Goal: Information Seeking & Learning: Compare options

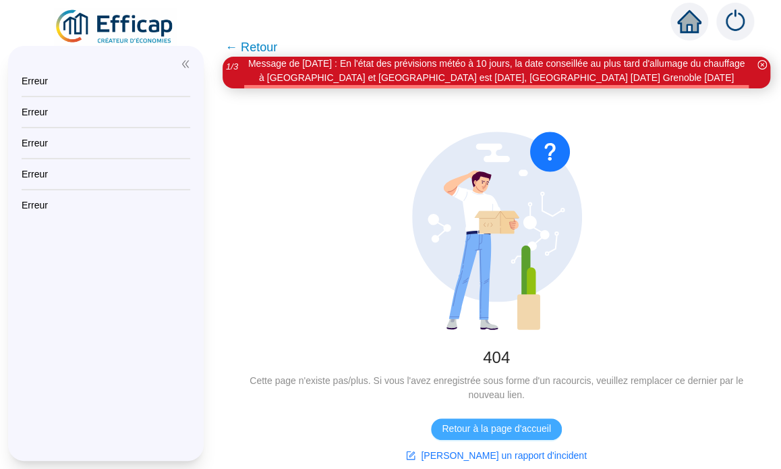
click at [499, 426] on span "Retour à la page d'accueil" at bounding box center [496, 429] width 109 height 14
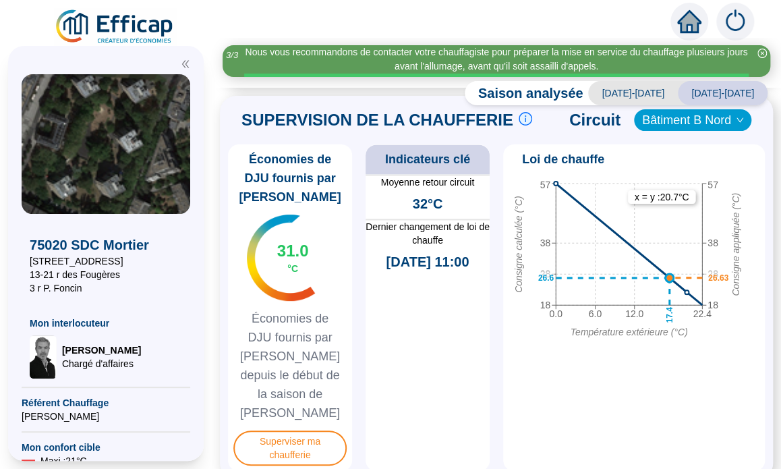
scroll to position [788, 0]
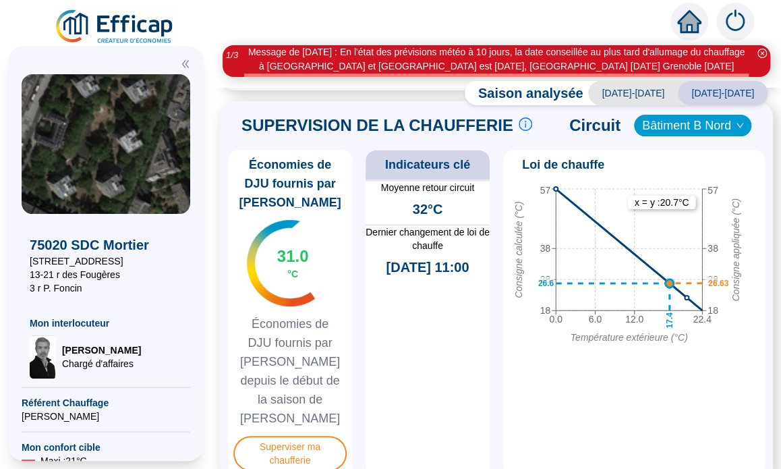
click at [736, 130] on icon "down" at bounding box center [740, 125] width 8 height 8
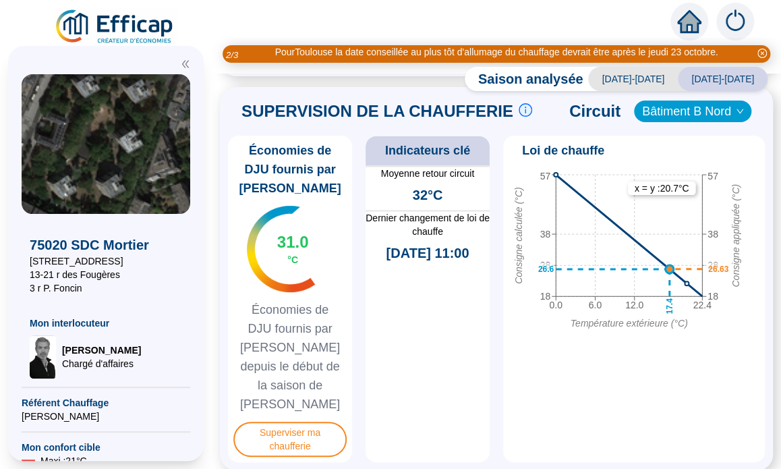
click at [732, 128] on div "SUPERVISION DE LA CHAUFFERIE Suivre les paramètres en chaufferie en direct c'es…" at bounding box center [496, 111] width 537 height 32
click at [736, 115] on icon "down" at bounding box center [740, 111] width 8 height 8
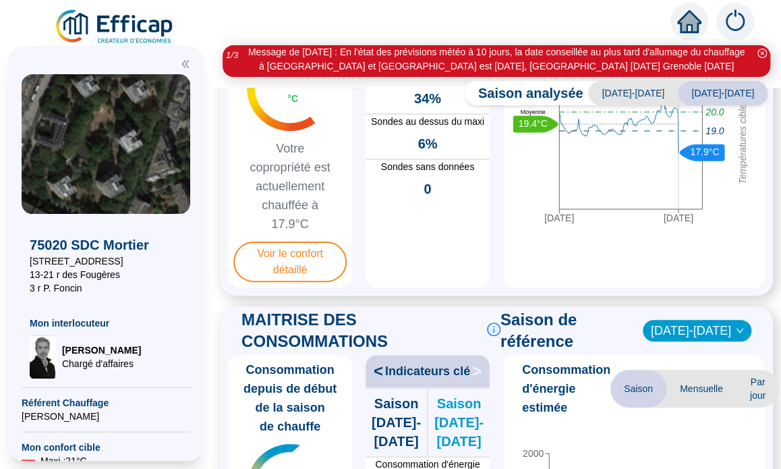
scroll to position [167, 0]
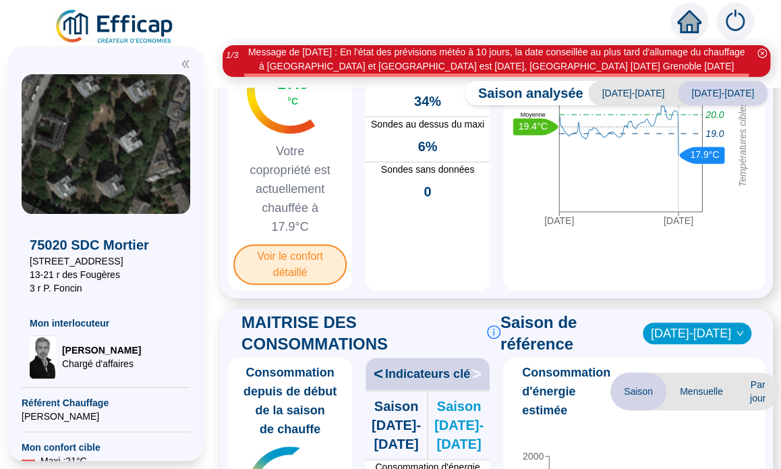
click at [298, 277] on span "Voir le confort détaillé" at bounding box center [289, 264] width 113 height 40
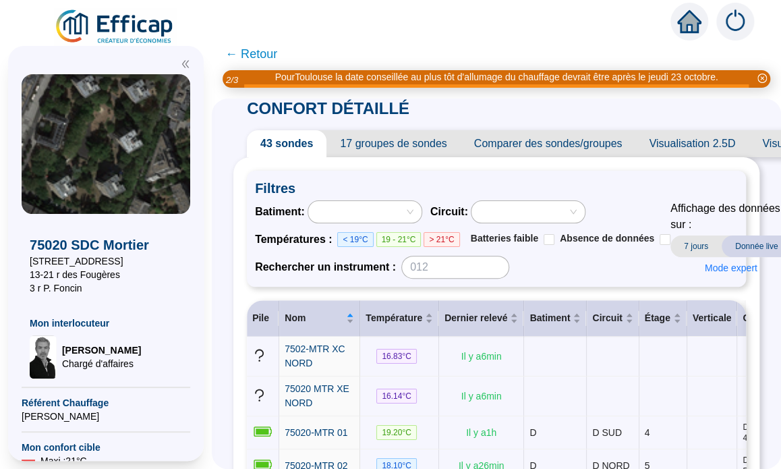
scroll to position [5, 0]
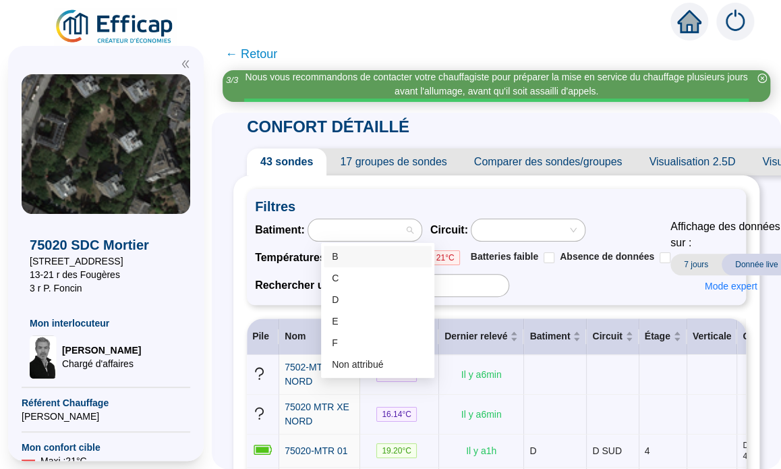
click at [381, 236] on div at bounding box center [358, 230] width 94 height 19
click at [353, 256] on div "B" at bounding box center [378, 257] width 92 height 14
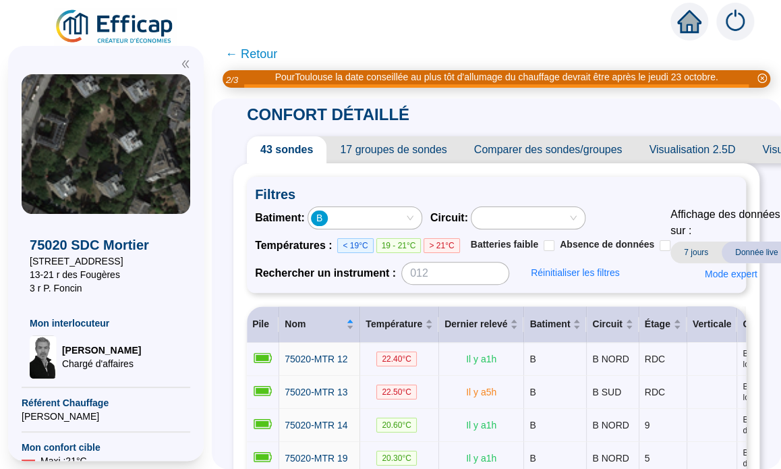
scroll to position [0, 0]
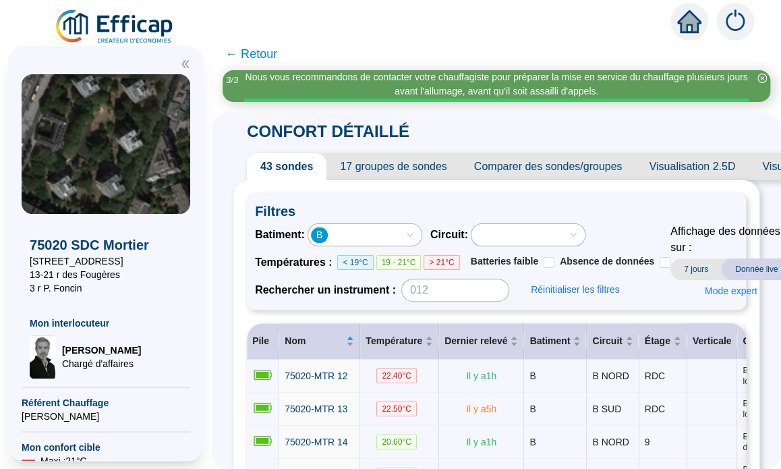
click at [703, 269] on span "7 jours" at bounding box center [696, 269] width 51 height 22
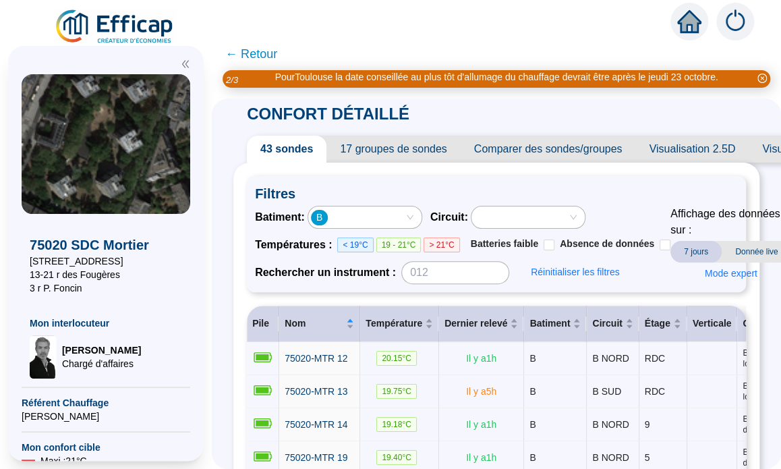
scroll to position [16, 0]
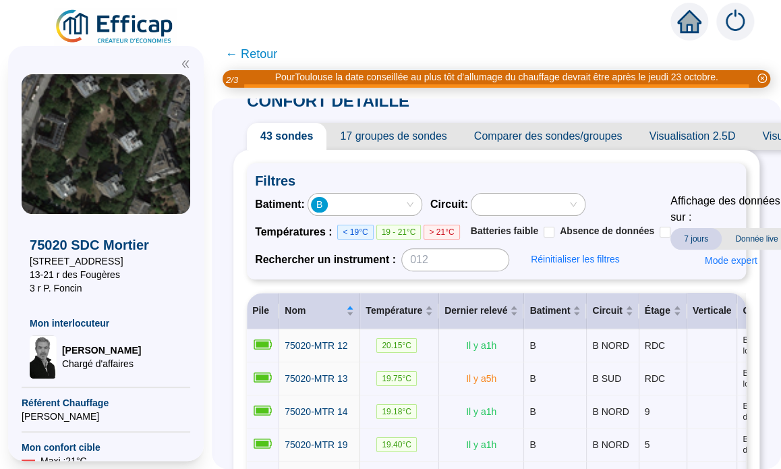
click at [696, 134] on span "Visualisation 2.5D" at bounding box center [692, 136] width 113 height 27
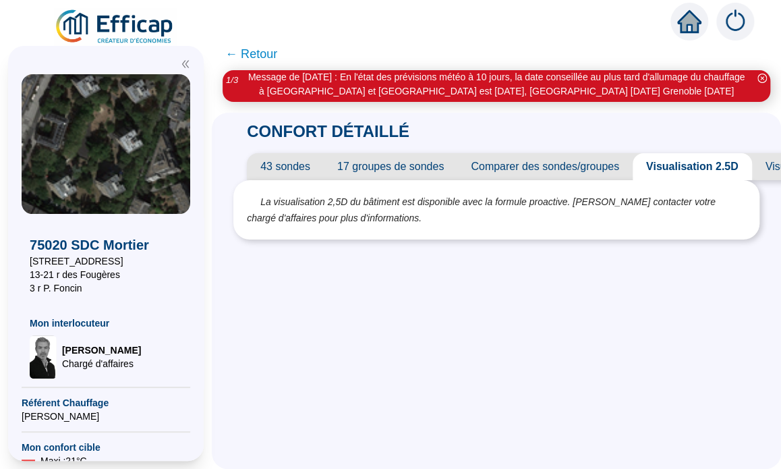
click at [534, 164] on span "Comparer des sondes/groupes" at bounding box center [545, 166] width 175 height 27
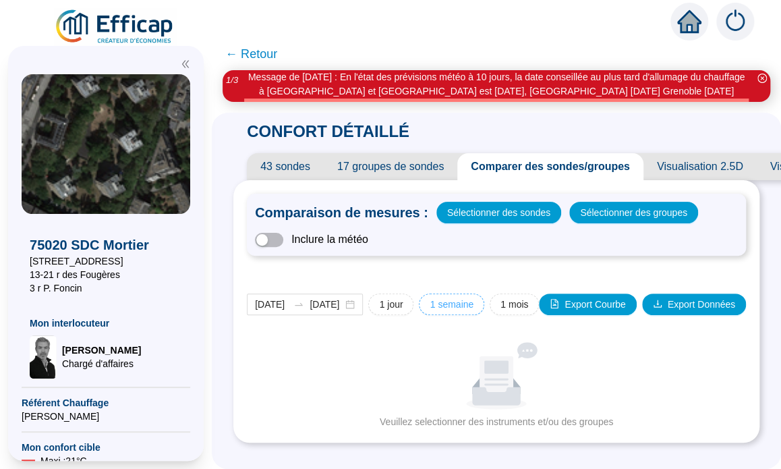
click at [442, 301] on span "1 semaine" at bounding box center [452, 305] width 44 height 14
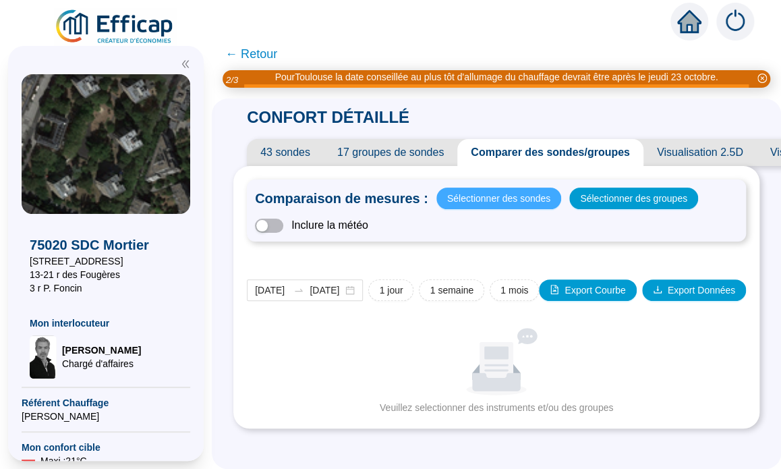
click at [518, 196] on span "Sélectionner des sondes" at bounding box center [498, 198] width 103 height 19
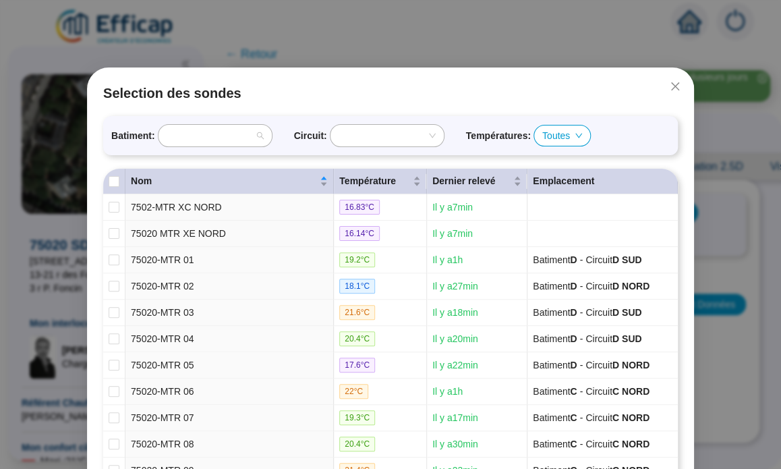
click at [256, 135] on div at bounding box center [215, 136] width 113 height 22
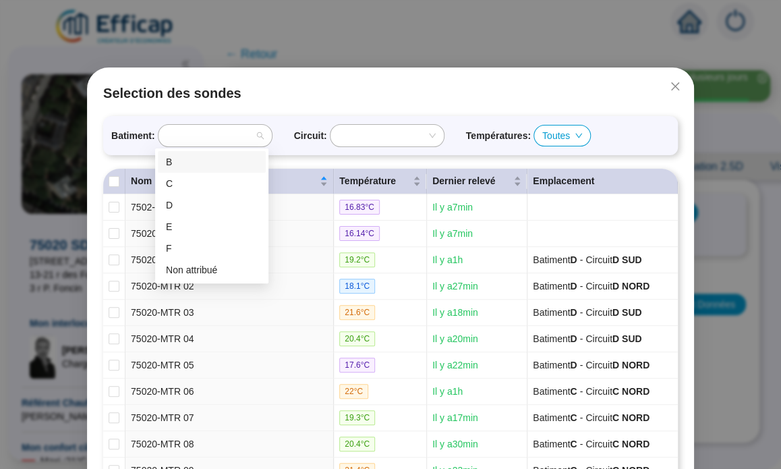
click at [199, 158] on div "B" at bounding box center [212, 162] width 92 height 14
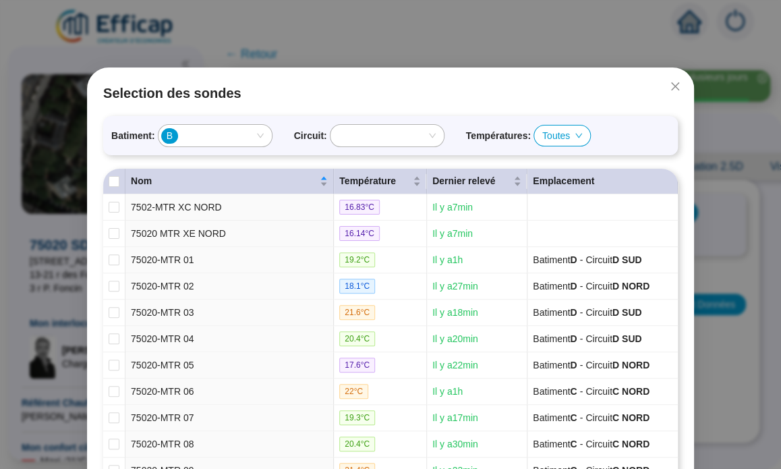
checkbox input "true"
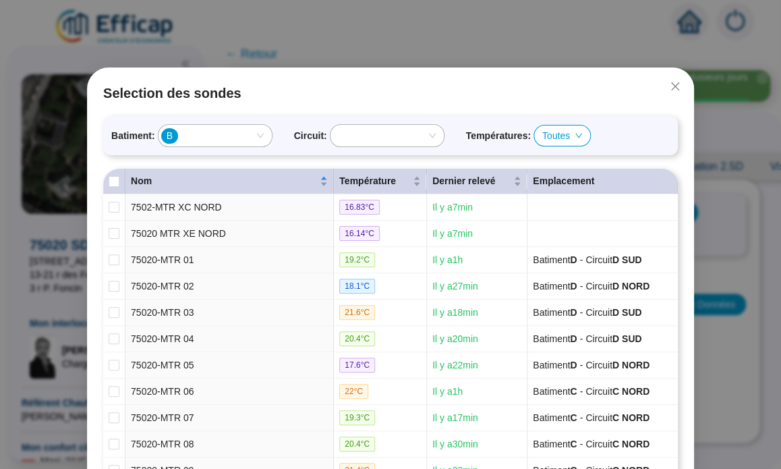
checkbox input "true"
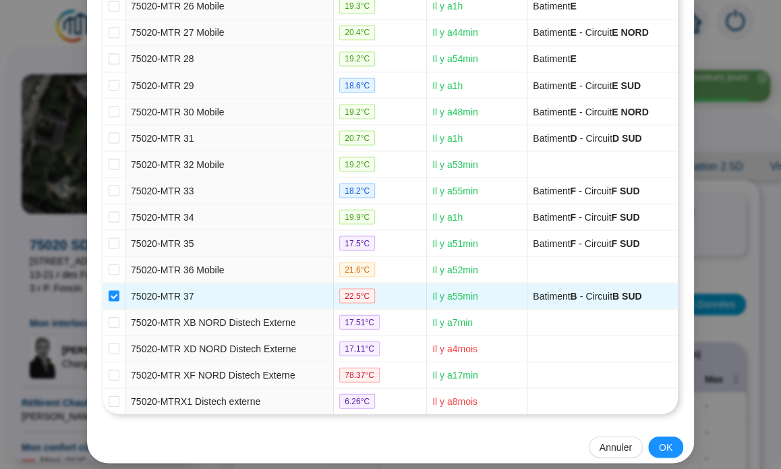
scroll to position [927, 0]
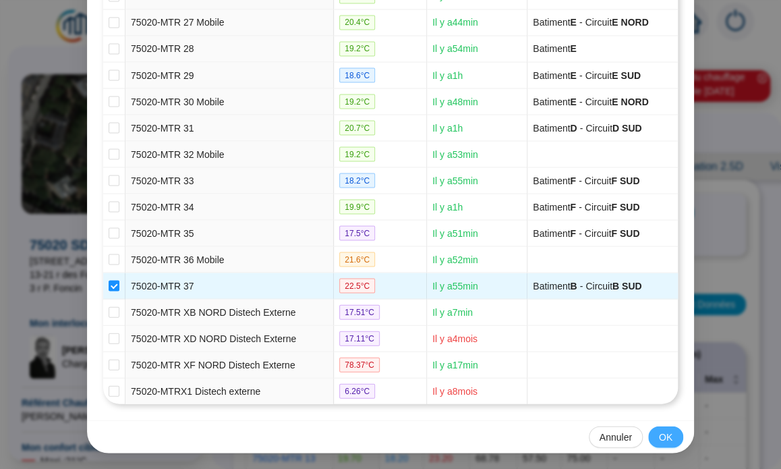
click at [661, 434] on span "OK" at bounding box center [665, 437] width 13 height 14
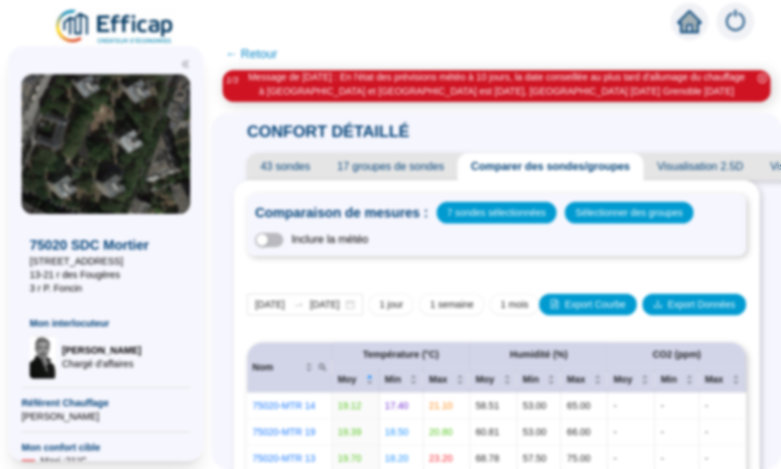
scroll to position [859, 0]
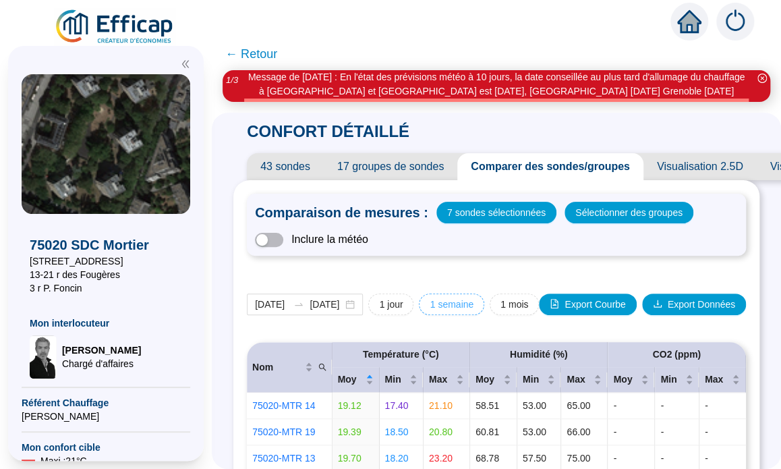
click at [443, 305] on span "1 semaine" at bounding box center [452, 305] width 44 height 14
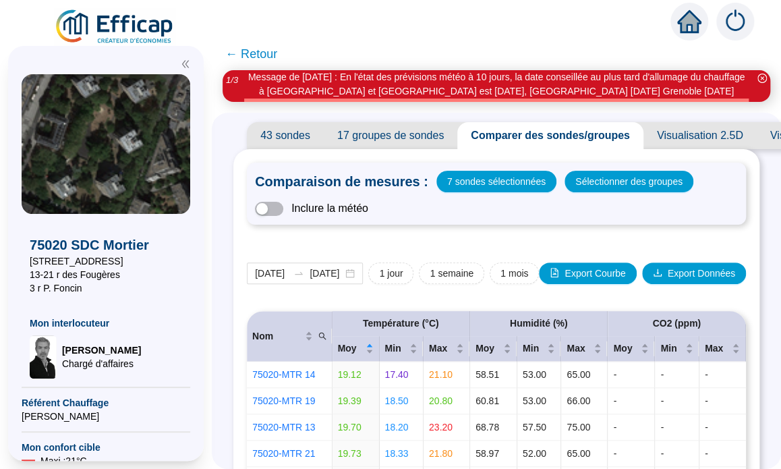
scroll to position [27, 0]
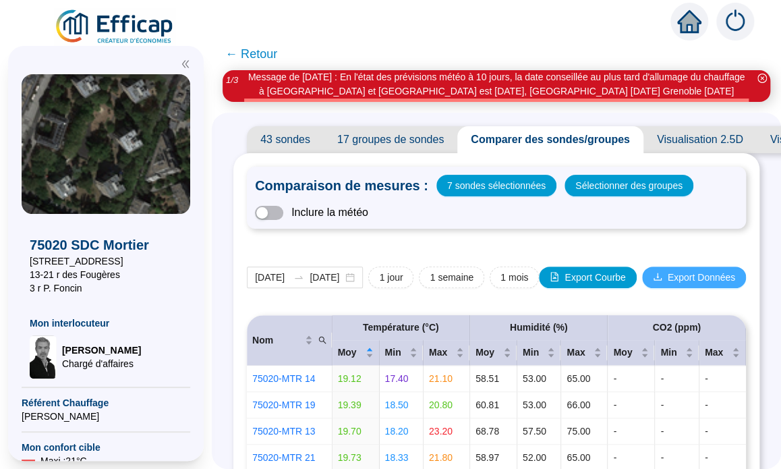
click at [692, 276] on span "Export Données" at bounding box center [701, 278] width 67 height 14
click at [590, 271] on span "Export Courbe" at bounding box center [595, 278] width 61 height 14
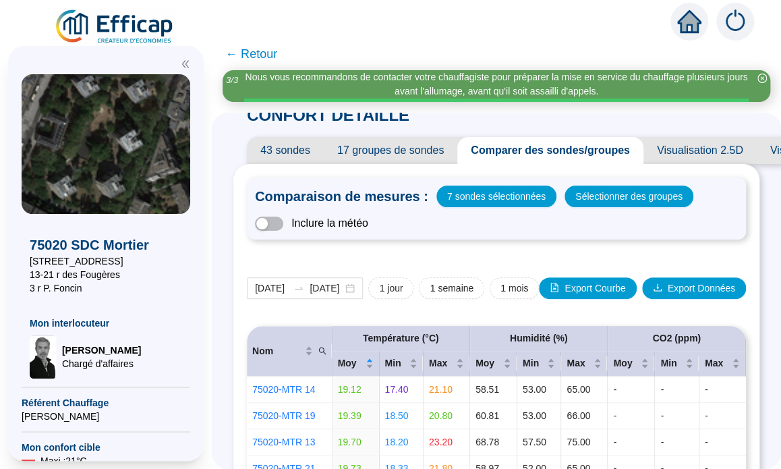
scroll to position [0, 0]
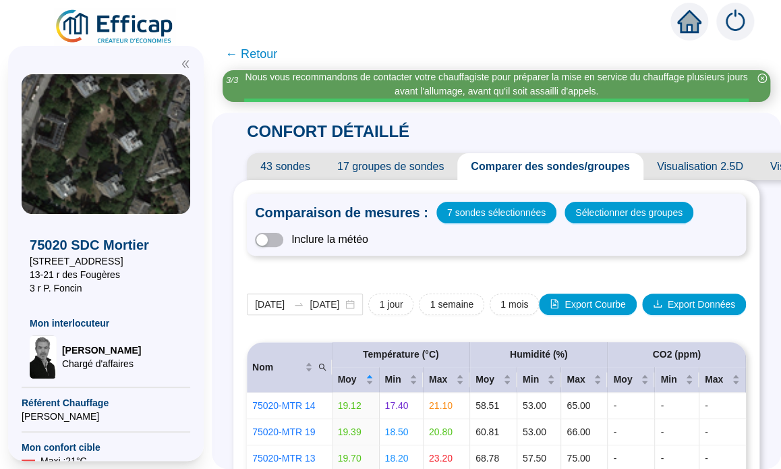
click at [402, 167] on span "17 groupes de sondes" at bounding box center [391, 166] width 134 height 27
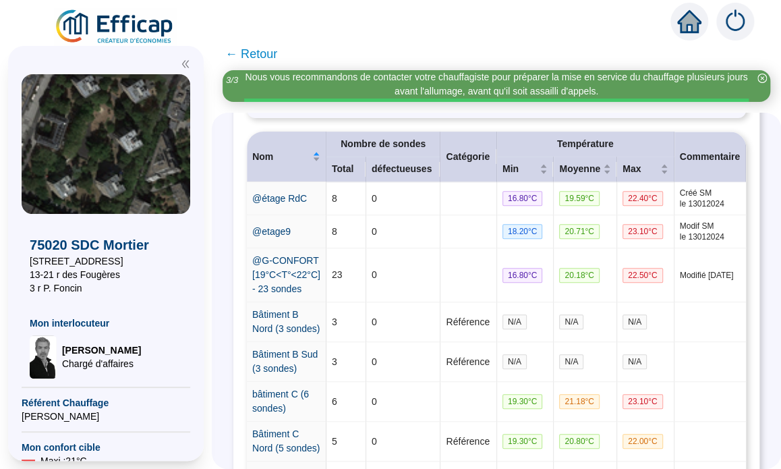
scroll to position [258, 0]
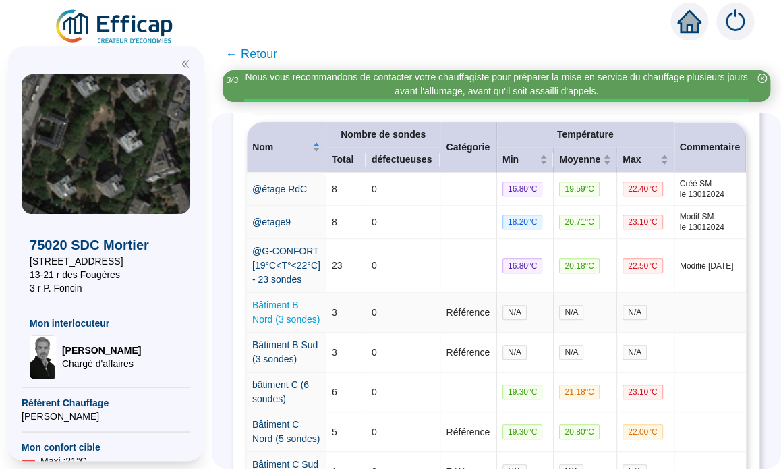
click at [281, 318] on link "Bâtiment B Nord (3 sondes)" at bounding box center [285, 312] width 67 height 25
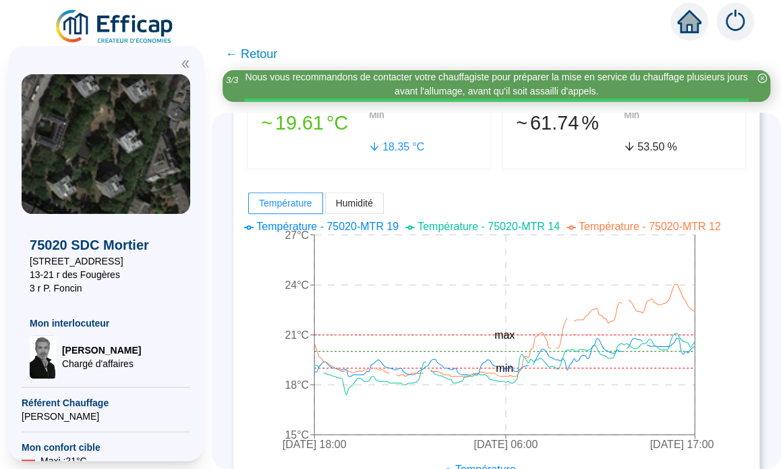
scroll to position [248, 0]
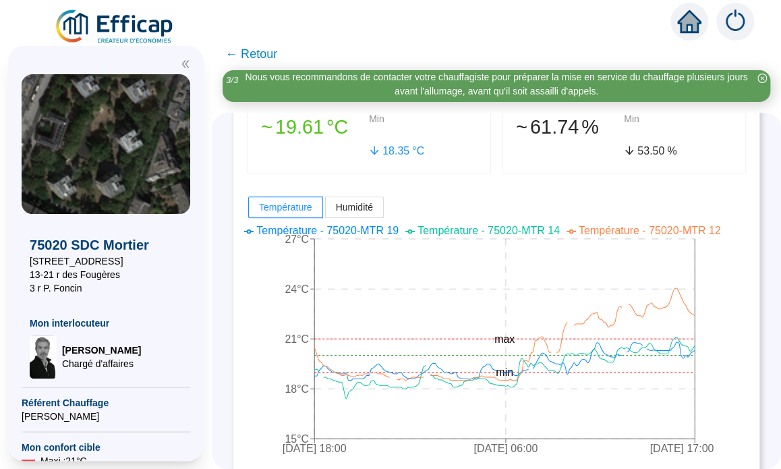
click at [725, 329] on icon "5 oct. 2025 18:00 9 oct. 2025 06:00 12 oct. 2025 17:00 15°C 18°C 21°C 24°C 27°C…" at bounding box center [486, 340] width 478 height 243
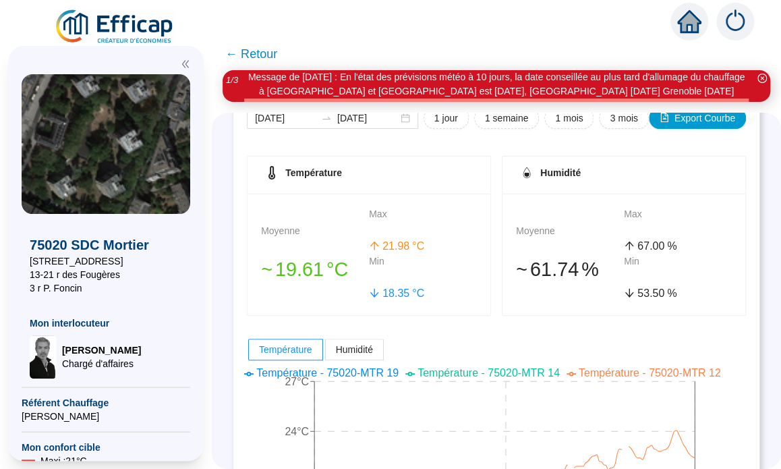
scroll to position [0, 0]
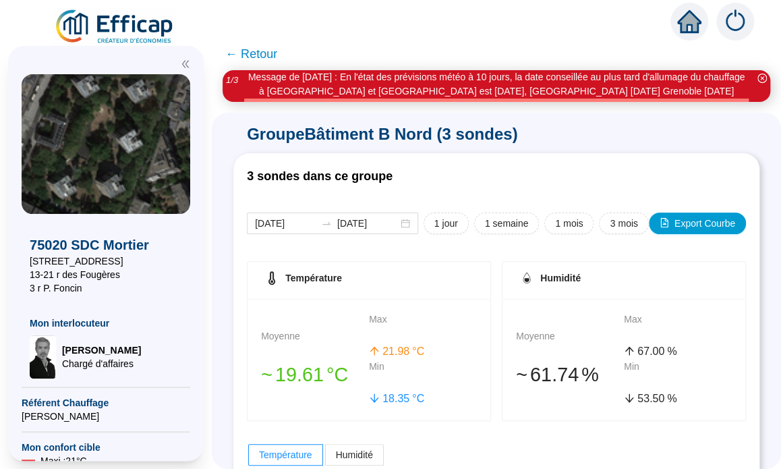
click at [243, 51] on span "← Retour" at bounding box center [251, 54] width 52 height 19
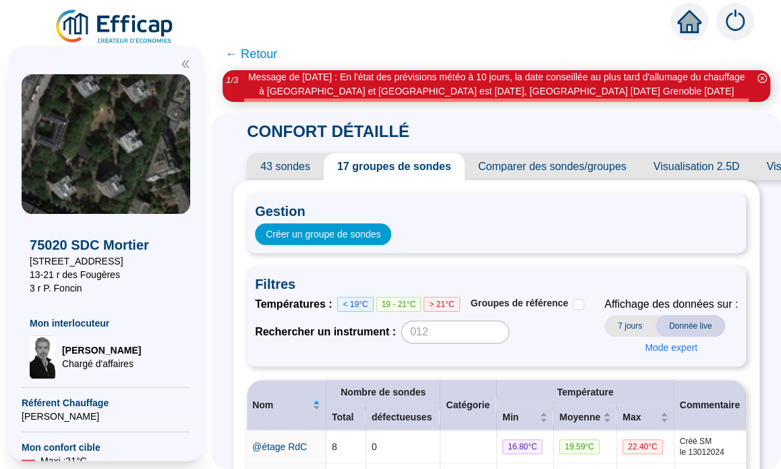
click at [621, 327] on span "7 jours" at bounding box center [630, 326] width 51 height 22
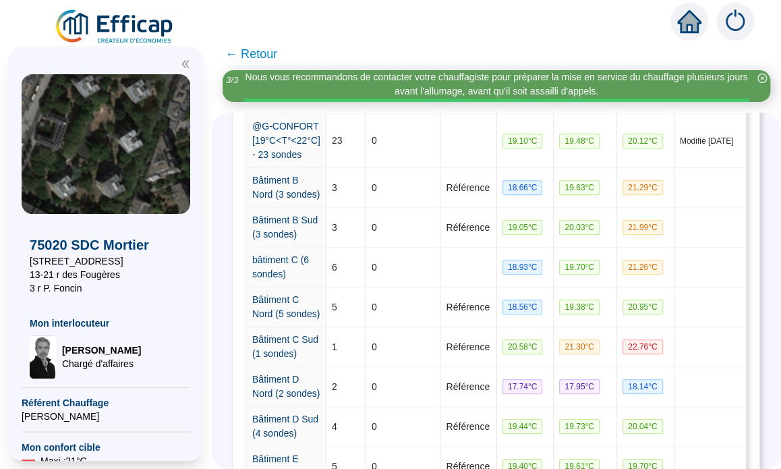
scroll to position [362, 0]
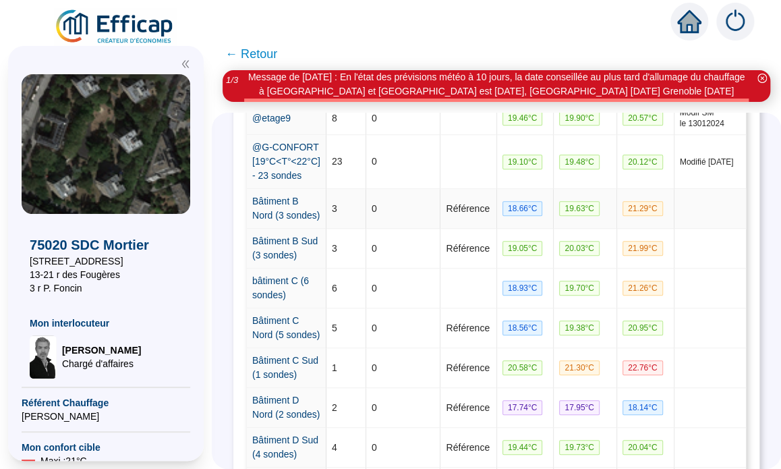
click at [300, 221] on td "Bâtiment B Nord (3 sondes)" at bounding box center [287, 209] width 80 height 40
click at [307, 267] on td "Bâtiment B Sud (3 sondes)" at bounding box center [287, 249] width 80 height 40
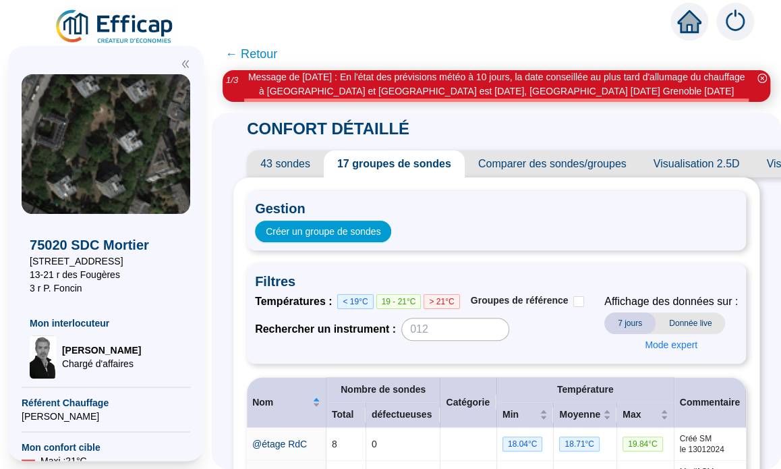
scroll to position [0, 0]
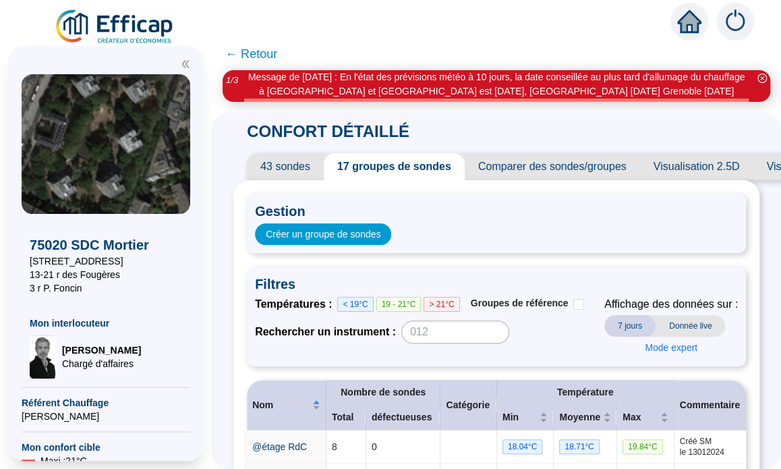
click at [545, 165] on span "Comparer des sondes/groupes" at bounding box center [552, 166] width 175 height 27
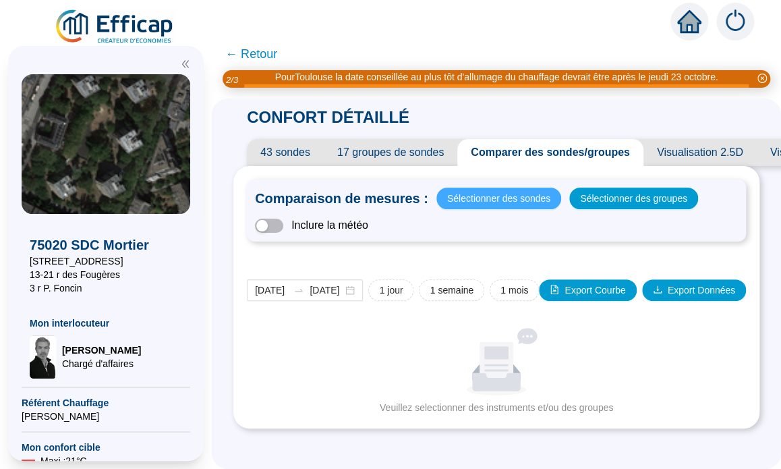
click at [495, 194] on span "Sélectionner des sondes" at bounding box center [498, 198] width 103 height 19
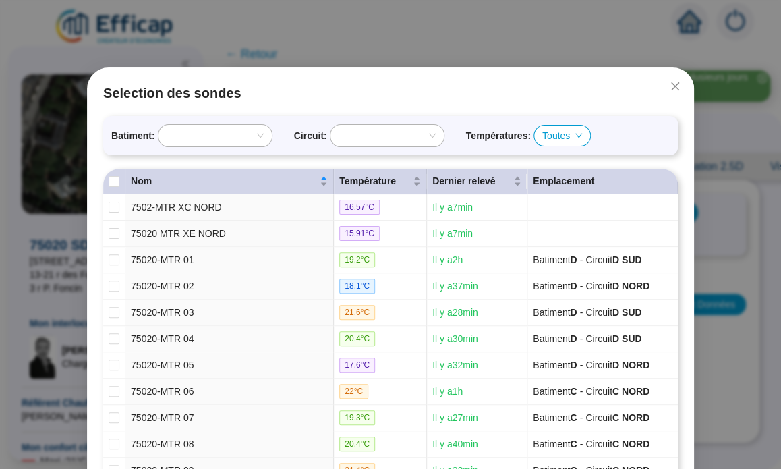
click at [255, 134] on div at bounding box center [215, 136] width 113 height 22
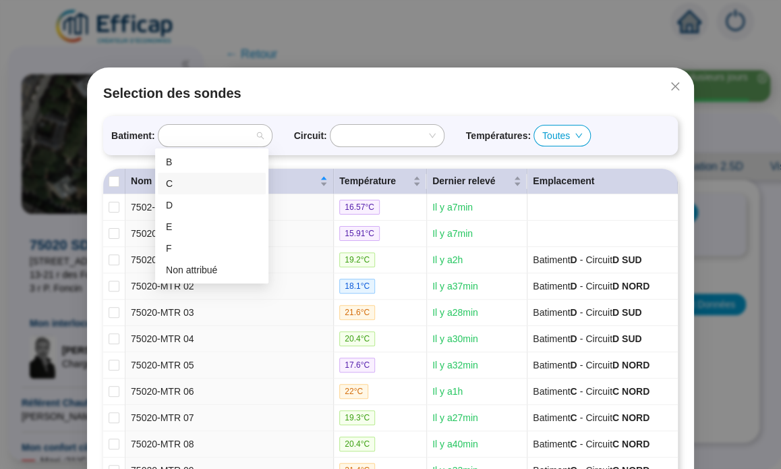
click at [211, 183] on div "C" at bounding box center [212, 184] width 92 height 14
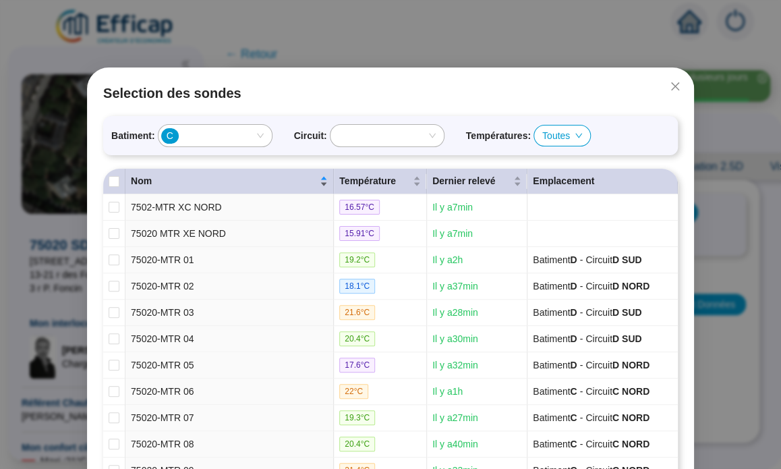
checkbox input "true"
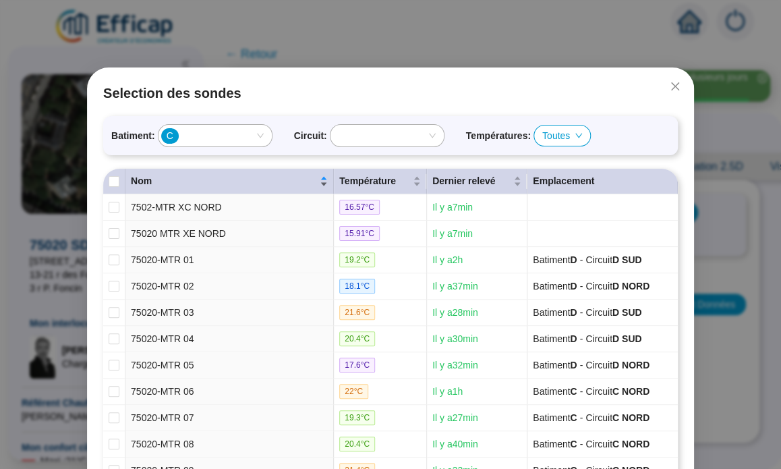
checkbox input "true"
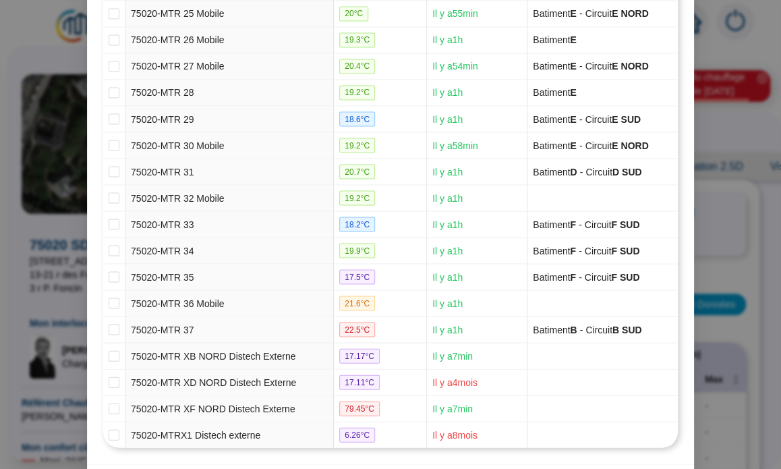
scroll to position [927, 0]
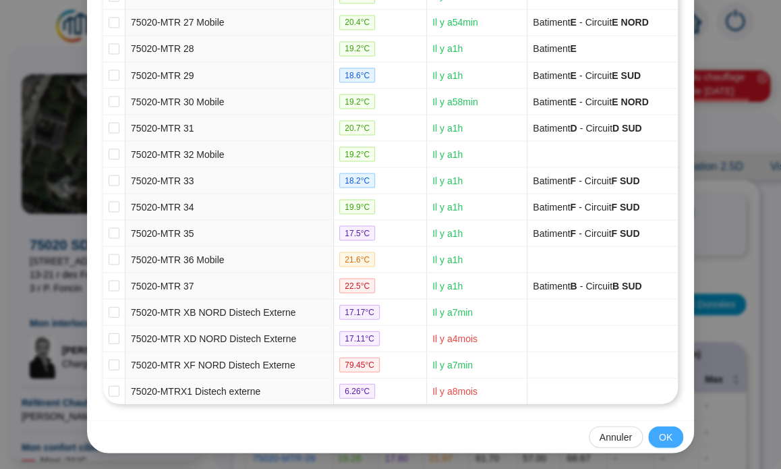
click at [659, 432] on span "OK" at bounding box center [665, 437] width 13 height 14
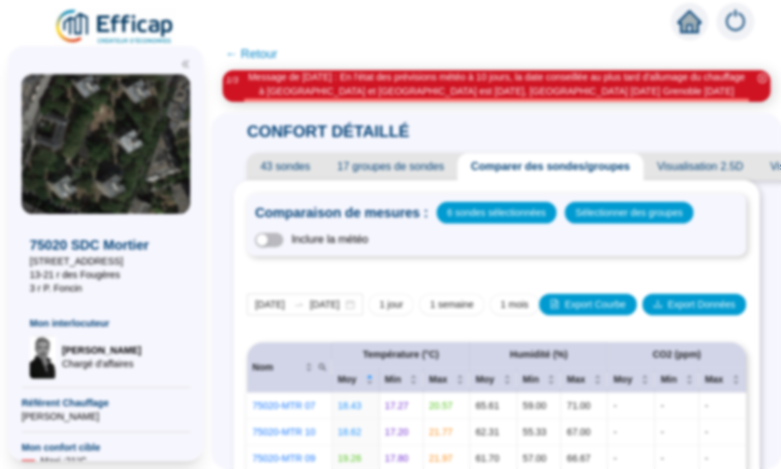
scroll to position [859, 0]
click at [454, 304] on span "1 semaine" at bounding box center [452, 305] width 44 height 14
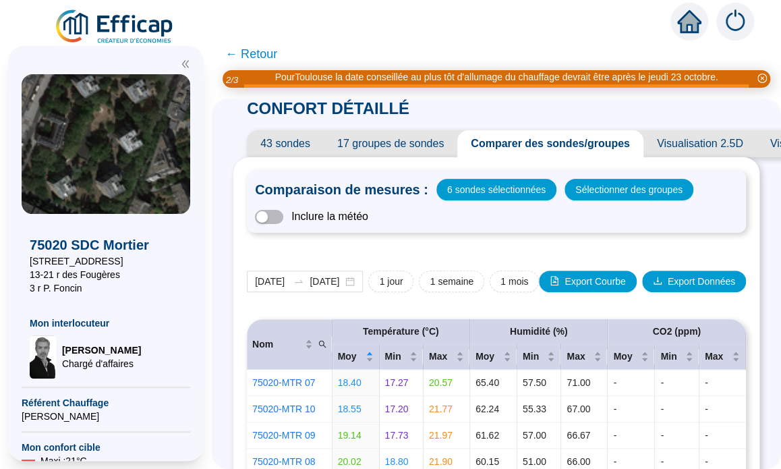
scroll to position [0, 0]
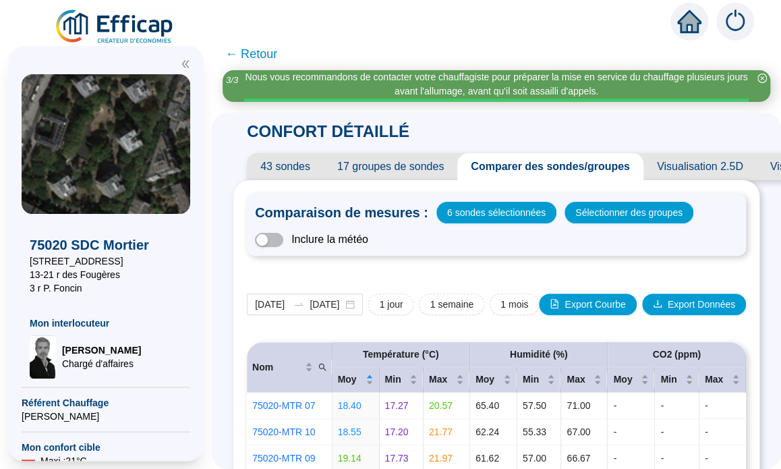
click at [310, 168] on span "43 sondes" at bounding box center [285, 166] width 77 height 27
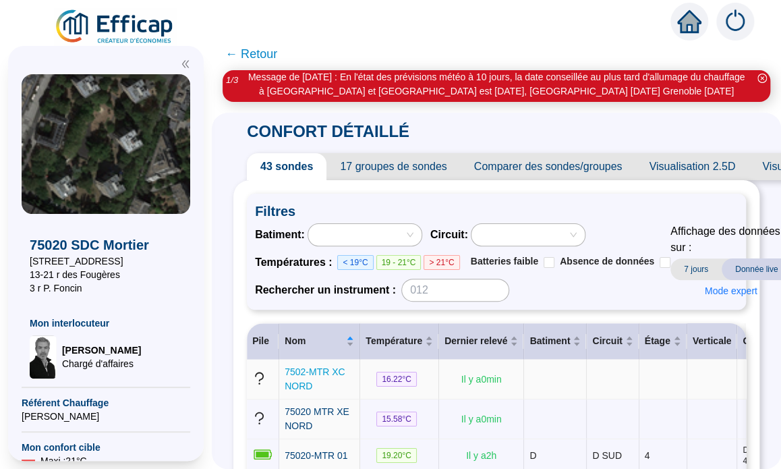
click at [319, 385] on span "7502-MTR XC NORD" at bounding box center [315, 378] width 60 height 25
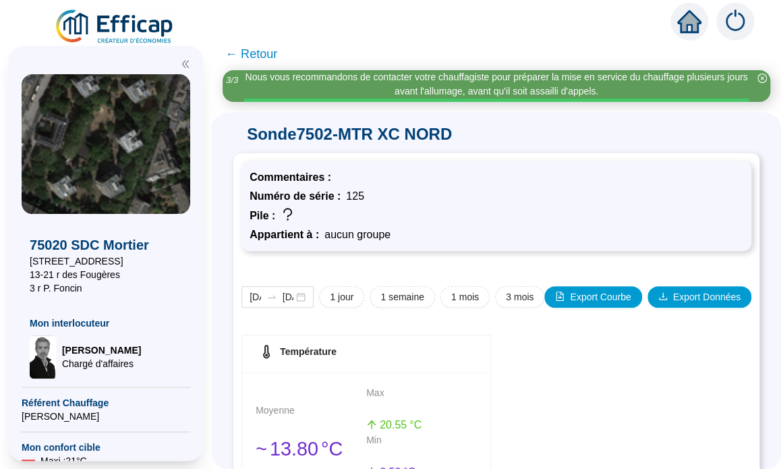
click at [337, 182] on span "Commentaires :" at bounding box center [293, 176] width 87 height 11
click at [364, 197] on span "125" at bounding box center [355, 195] width 18 height 11
click at [403, 294] on span "1 semaine" at bounding box center [403, 297] width 44 height 14
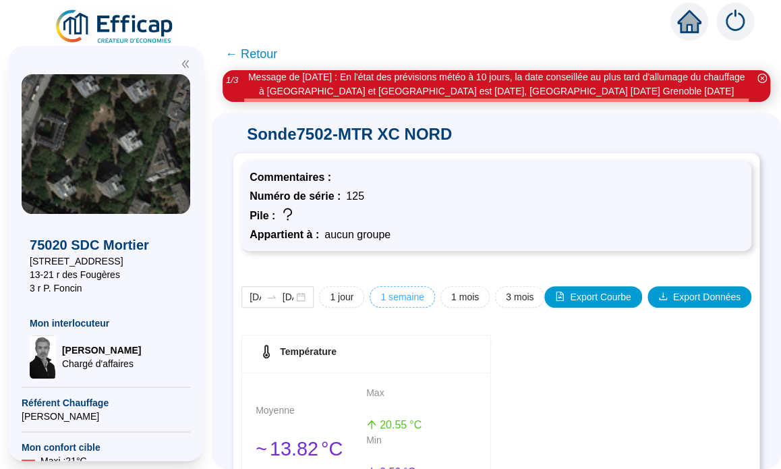
click at [405, 296] on span "1 semaine" at bounding box center [403, 297] width 44 height 14
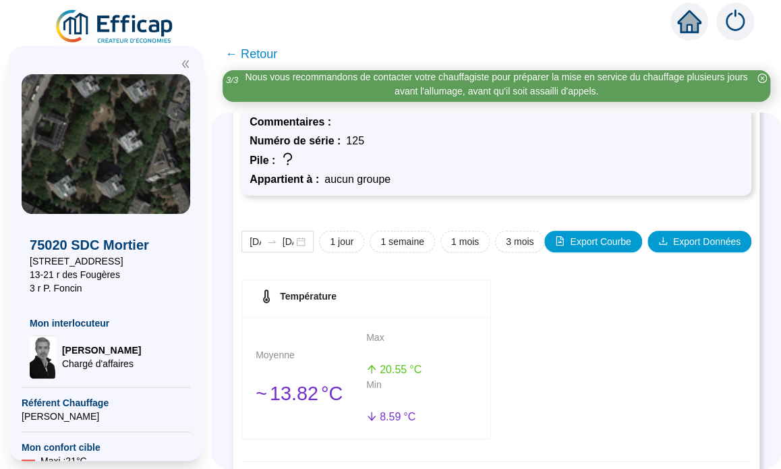
scroll to position [46, 0]
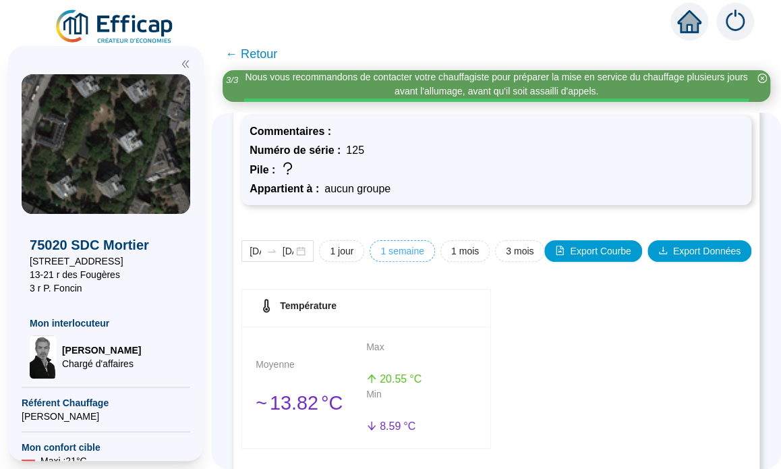
click at [404, 251] on span "1 semaine" at bounding box center [403, 251] width 44 height 14
click at [240, 51] on span "← Retour" at bounding box center [251, 54] width 52 height 19
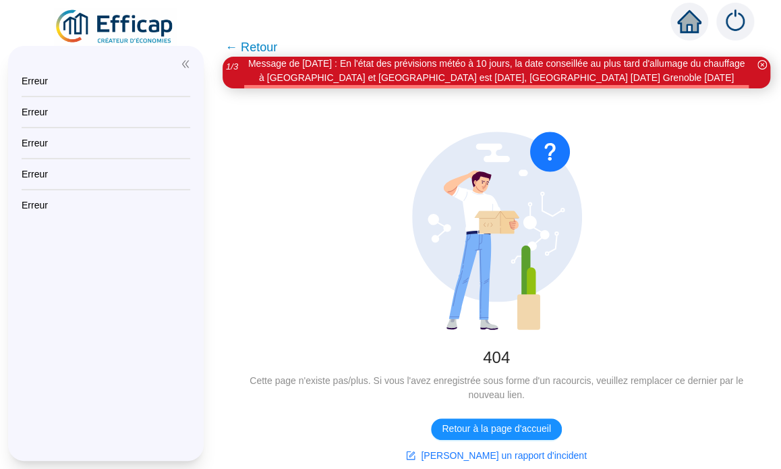
click at [240, 47] on span "← Retour" at bounding box center [251, 47] width 52 height 19
